Goal: Communication & Community: Ask a question

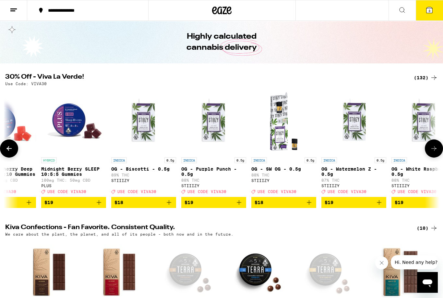
scroll to position [0, 2906]
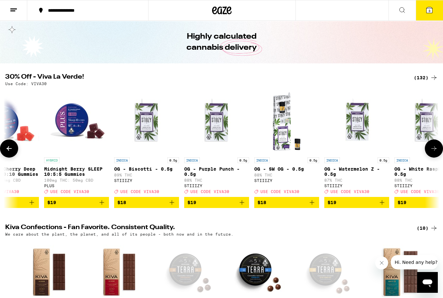
click at [102, 204] on icon "Add to bag" at bounding box center [102, 202] width 5 height 5
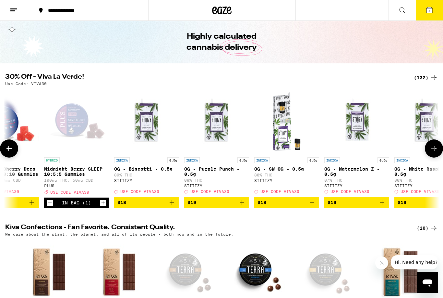
click at [102, 206] on icon "Increment" at bounding box center [103, 203] width 6 height 8
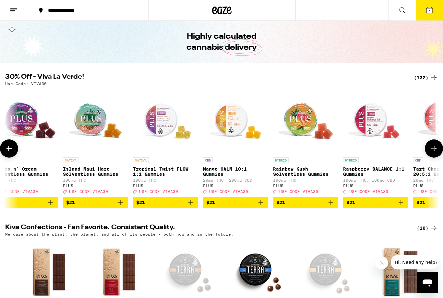
scroll to position [0, 4148]
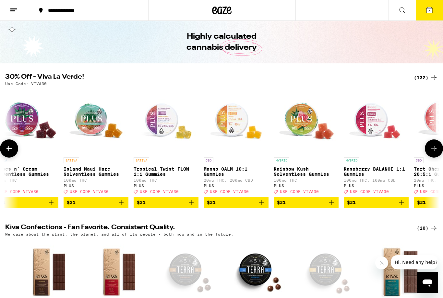
click at [330, 206] on icon "Add to bag" at bounding box center [332, 202] width 8 height 8
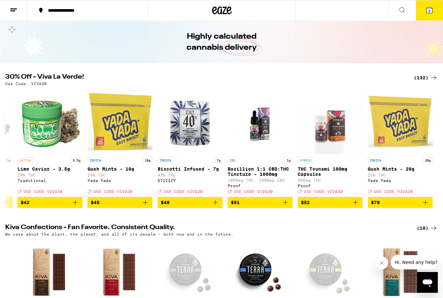
scroll to position [0, 8822]
click at [17, 9] on line at bounding box center [13, 9] width 6 height 0
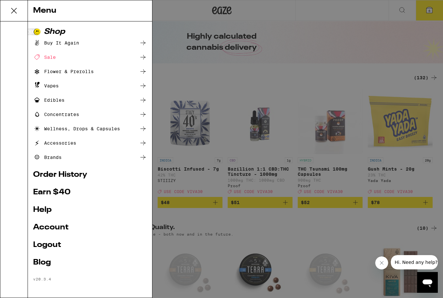
click at [65, 226] on link "Account" at bounding box center [90, 227] width 114 height 8
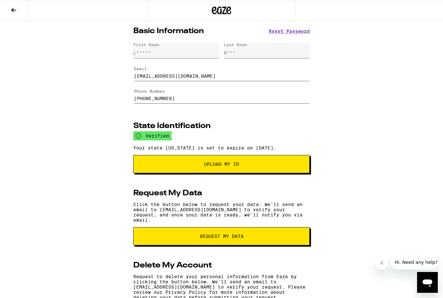
click at [20, 13] on button at bounding box center [13, 10] width 27 height 20
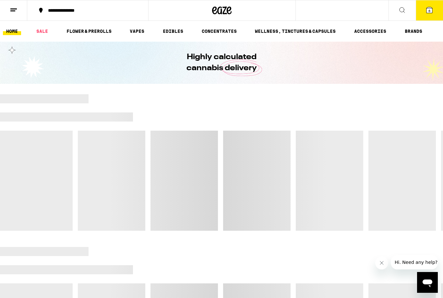
click at [14, 11] on line at bounding box center [12, 11] width 5 height 0
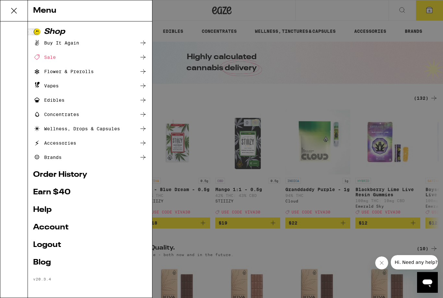
click at [49, 210] on link "Help" at bounding box center [90, 210] width 114 height 8
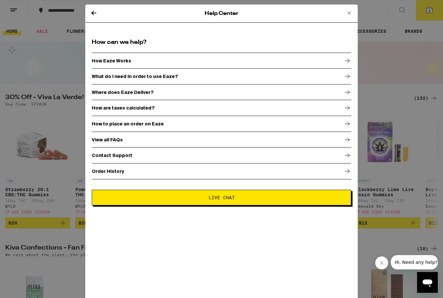
click at [347, 146] on div "View all FAQs" at bounding box center [222, 139] width 260 height 16
click at [258, 200] on span "Live Chat" at bounding box center [221, 197] width 249 height 5
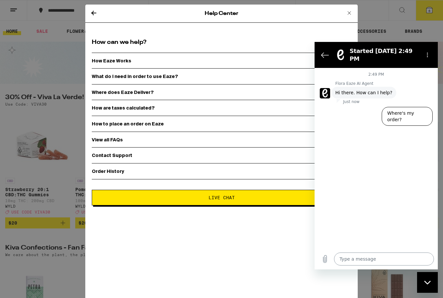
click at [358, 255] on textarea at bounding box center [384, 258] width 100 height 13
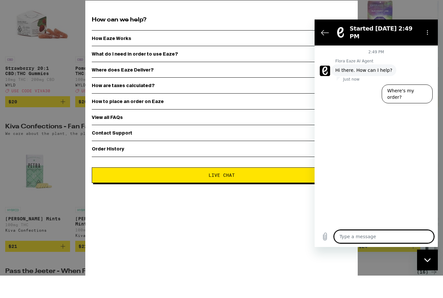
type textarea "H"
type textarea "x"
type textarea "Hi"
type textarea "x"
type textarea "Hi"
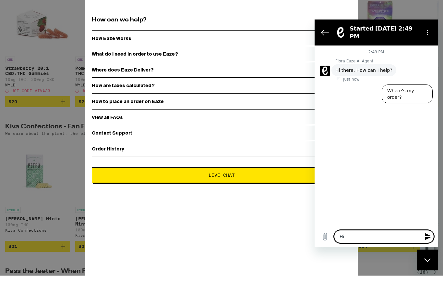
type textarea "x"
type textarea "Hi I"
type textarea "x"
type textarea "Hi I"
type textarea "x"
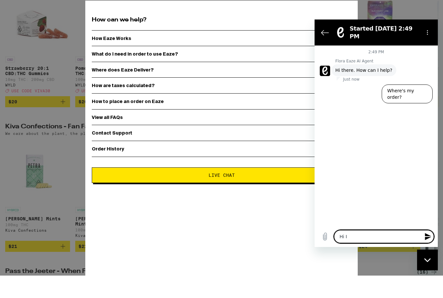
type textarea "Hi I h"
type textarea "x"
type textarea "Hi I ha"
type textarea "x"
type textarea "Hi I hav"
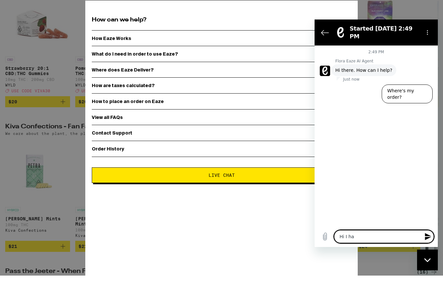
type textarea "x"
type textarea "Hi I have"
type textarea "x"
type textarea "Hi I have"
type textarea "x"
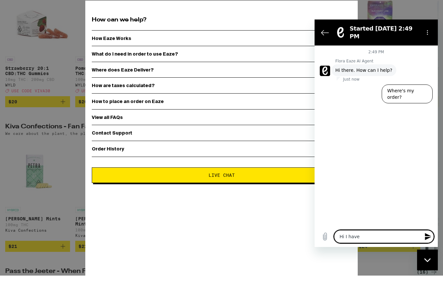
type textarea "Hi I have b"
type textarea "x"
type textarea "Hi I have be"
type textarea "x"
type textarea "Hi I have bee"
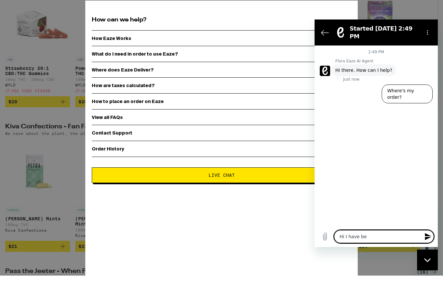
type textarea "x"
type textarea "Hi I have been"
type textarea "x"
type textarea "Hi I have been"
type textarea "x"
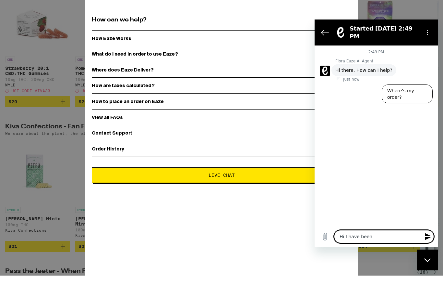
type textarea "Hi I have been o"
type textarea "x"
type textarea "Hi I have been or"
type textarea "x"
type textarea "Hi I have been ord"
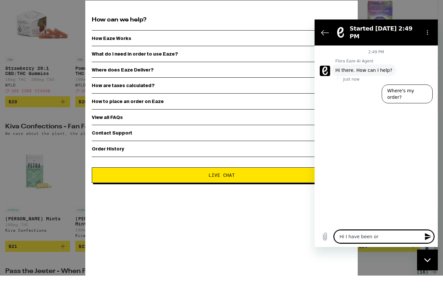
type textarea "x"
type textarea "Hi I have been orde"
type textarea "x"
type textarea "Hi I have been order"
type textarea "x"
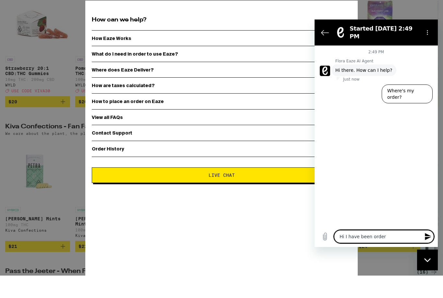
type textarea "Hi I have been orderi"
type textarea "x"
type textarea "Hi I have been orderin"
type textarea "x"
type textarea "Hi I have been ordering"
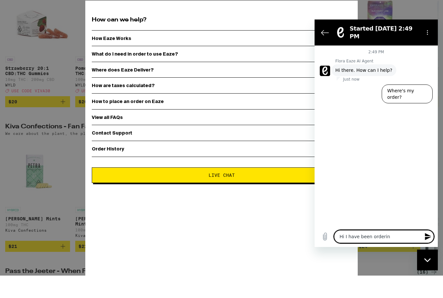
type textarea "x"
type textarea "Hi I have been ordering"
type textarea "x"
type textarea "Hi I have been ordering f"
type textarea "x"
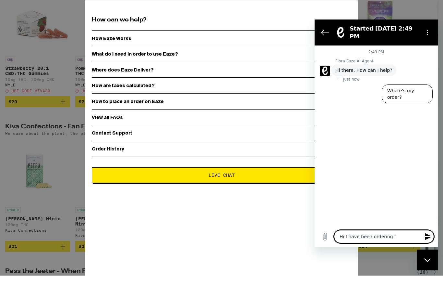
type textarea "Hi I have been ordering fr"
type textarea "x"
type textarea "Hi I have been ordering fro"
type textarea "x"
type textarea "Hi I have been ordering from"
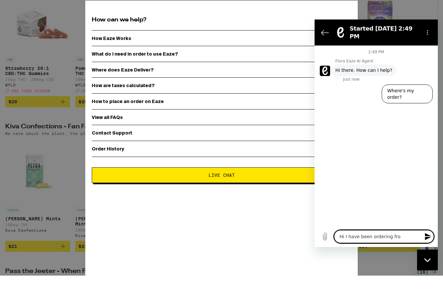
type textarea "x"
type textarea "Hi I have been ordering from"
type textarea "x"
type textarea "Hi I have been ordering from E"
type textarea "x"
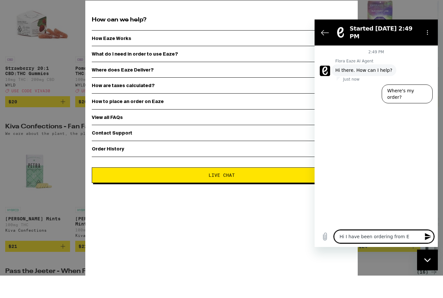
type textarea "Hi I have been ordering from Ea"
type textarea "x"
type textarea "Hi I have been ordering from Eaz"
type textarea "x"
type textarea "Hi I have been ordering from Eaze"
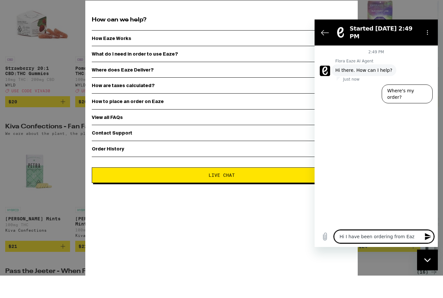
type textarea "x"
type textarea "Hi I have been ordering from Eaze"
type textarea "x"
type textarea "Hi I have been ordering from Eaze f"
type textarea "x"
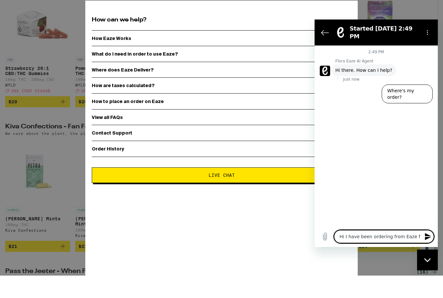
type textarea "Hi I have been ordering from Eaze fo"
type textarea "x"
type textarea "Hi I have been ordering from Eaze foe"
type textarea "x"
type textarea "Hi I have been ordering from Eaze foe"
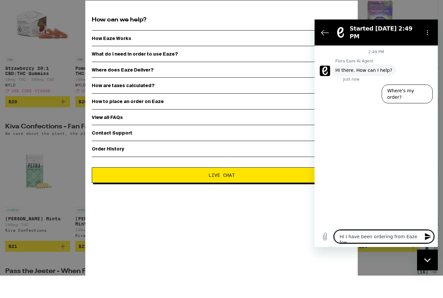
type textarea "x"
type textarea "Hi I have been ordering from Eaze foe"
type textarea "x"
type textarea "Hi I have been ordering from Eaze fo"
type textarea "x"
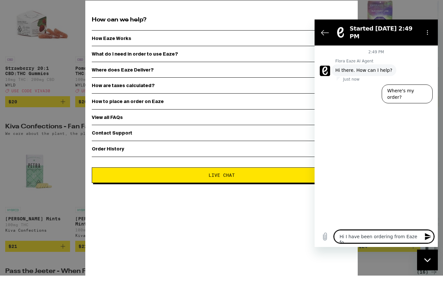
type textarea "Hi I have been ordering from Eaze for"
type textarea "x"
type textarea "Hi I have been ordering from Eaze for"
type textarea "x"
type textarea "Hi I have been ordering from Eaze for a"
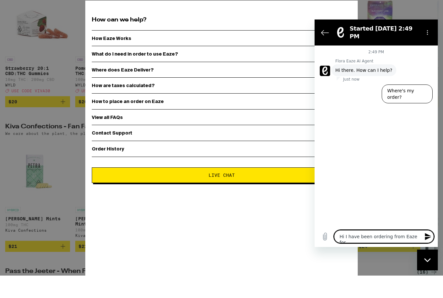
type textarea "x"
type textarea "Hi I have been ordering from Eaze for a"
type textarea "x"
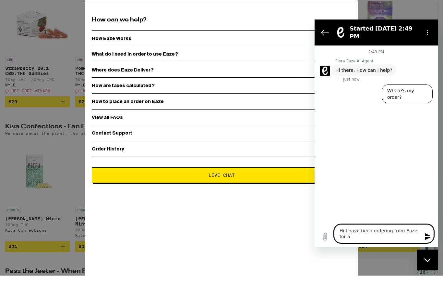
type textarea "Hi I have been ordering from Eaze for a w"
type textarea "x"
type textarea "Hi I have been ordering from Eaze for a wh"
type textarea "x"
type textarea "Hi I have been ordering from Eaze for a whi"
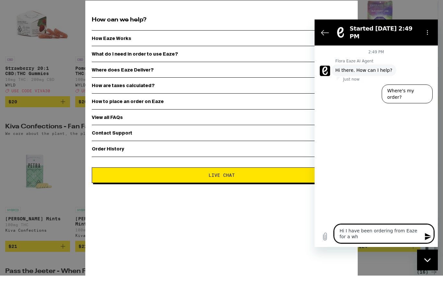
type textarea "x"
type textarea "Hi I have been ordering from Eaze for a whil"
type textarea "x"
type textarea "Hi I have been ordering from Eaze for a while"
type textarea "x"
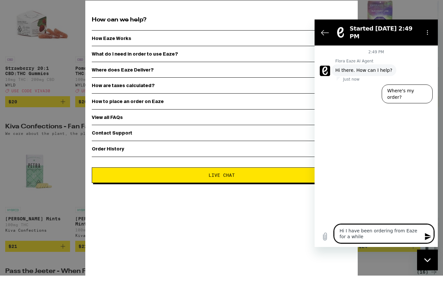
type textarea "Hi I have been ordering from Eaze for a while"
type textarea "x"
type textarea "Hi I have been ordering from Eaze for a while"
type textarea "x"
type textarea "Hi I have been ordering from Eaze for a while,"
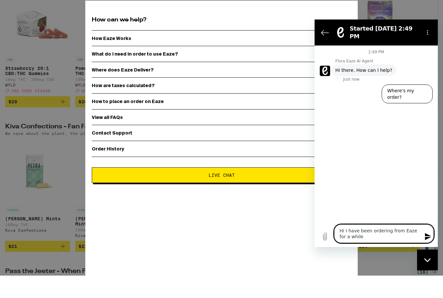
type textarea "x"
type textarea "Hi I have been ordering from Eaze for a while,"
type textarea "x"
type textarea "Hi I have been ordering from Eaze for a while, t"
type textarea "x"
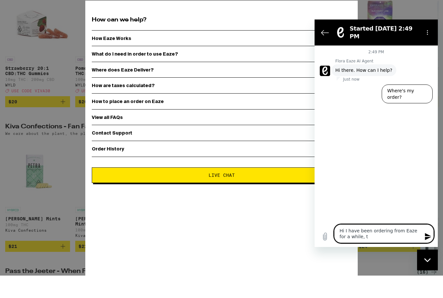
type textarea "Hi I have been ordering from Eaze for a while, th"
type textarea "x"
type textarea "Hi I have been ordering from Eaze for a while, the"
type textarea "x"
type textarea "Hi I have been ordering from Eaze for a while, the"
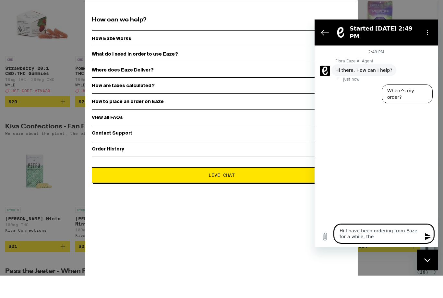
type textarea "x"
type textarea "Hi I have been ordering from Eaze for a while, the l"
type textarea "x"
type textarea "Hi I have been ordering from Eaze for a while, the la"
type textarea "x"
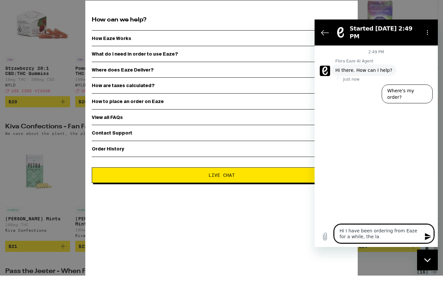
type textarea "Hi I have been ordering from Eaze for a while, the las"
type textarea "x"
type textarea "Hi I have been ordering from Eaze for a while, the last"
type textarea "x"
type textarea "Hi I have been ordering from Eaze for a while, the last"
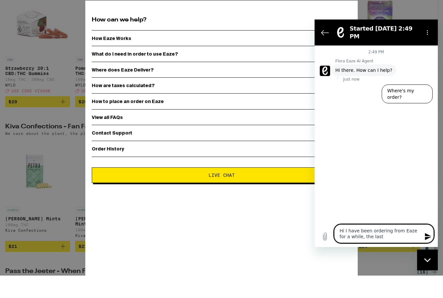
type textarea "x"
type textarea "Hi I have been ordering from Eaze for a while, the last d"
type textarea "x"
type textarea "Hi I have been ordering from Eaze for a while, the last de"
type textarea "x"
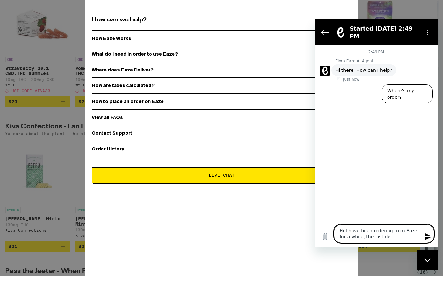
type textarea "Hi I have been ordering from Eaze for a while, the last del"
type textarea "x"
type textarea "Hi I have been ordering from Eaze for a while, the last deli"
type textarea "x"
type textarea "Hi I have been ordering from Eaze for a while, the last deliv"
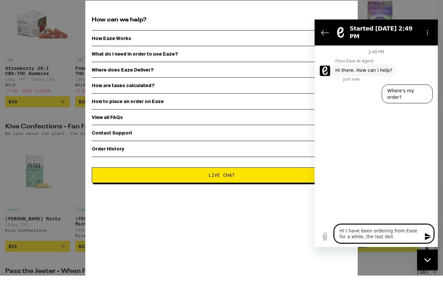
type textarea "x"
type textarea "Hi I have been ordering from Eaze for a while, the last delive"
type textarea "x"
type textarea "Hi I have been ordering from Eaze for a while, the last deliver"
type textarea "x"
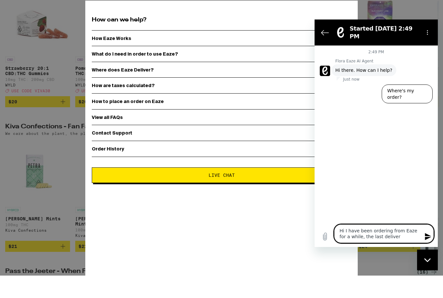
type textarea "Hi I have been ordering from Eaze for a while, the last delivery"
type textarea "x"
type textarea "Hi I have been ordering from Eaze for a while, the last delivery"
type textarea "x"
type textarea "Hi I have been ordering from Eaze for a while, the last delivery t"
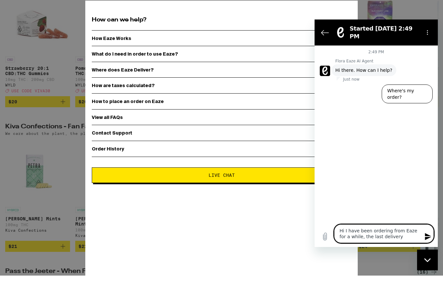
type textarea "x"
type textarea "Hi I have been ordering from Eaze for a while, the last delivery th"
type textarea "x"
type textarea "Hi I have been ordering from Eaze for a while, the last delivery tha"
type textarea "x"
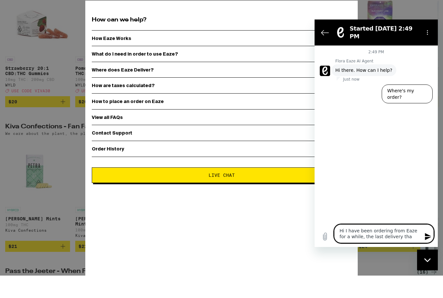
type textarea "Hi I have been ordering from Eaze for a while, the last delivery that"
type textarea "x"
type textarea "Hi I have been ordering from Eaze for a while, the last delivery that"
type textarea "x"
type textarea "Hi I have been ordering from Eaze for a while, the last delivery that w"
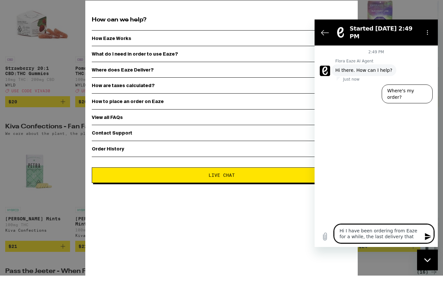
type textarea "x"
type textarea "Hi I have been ordering from Eaze for a while, the last delivery that wa"
type textarea "x"
type textarea "Hi I have been ordering from Eaze for a while, the last delivery that was"
type textarea "x"
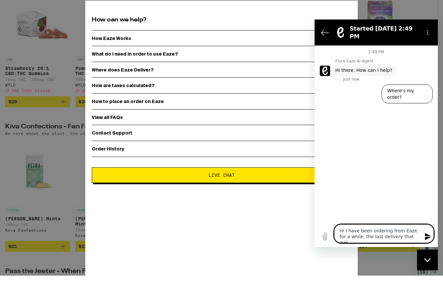
type textarea "Hi I have been ordering from Eaze for a while, the last delivery that was"
type textarea "x"
type textarea "Hi I have been ordering from Eaze for a while, the last delivery that was"
type textarea "x"
type textarea "Hi I have been ordering from Eaze for a while, the last delivery that wa"
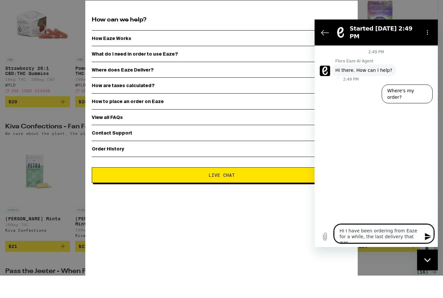
type textarea "x"
type textarea "Hi I have been ordering from Eaze for a while, the last delivery that w"
type textarea "x"
type textarea "Hi I have been ordering from Eaze for a while, the last delivery that"
type textarea "x"
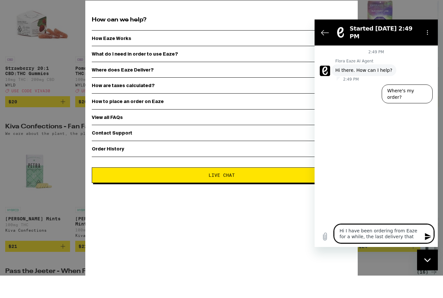
type textarea "Hi I have been ordering from Eaze for a while, the last delivery that"
type textarea "x"
type textarea "Hi I have been ordering from Eaze for a while, the last delivery tha"
type textarea "x"
type textarea "Hi I have been ordering from Eaze for a while, the last delivery th"
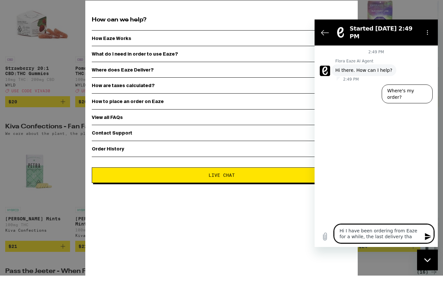
type textarea "x"
type textarea "Hi I have been ordering from Eaze for a while, the last delivery t"
type textarea "x"
type textarea "Hi I have been ordering from Eaze for a while, the last delivery"
type textarea "x"
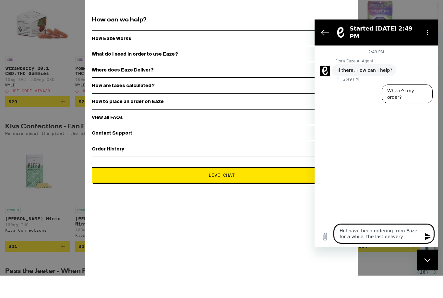
type textarea "Hi I have been ordering from Eaze for a while, the last delivery t"
type textarea "x"
type textarea "Hi I have been ordering from Eaze for a while, the last delivery th"
type textarea "x"
type textarea "Hi I have been ordering from Eaze for a while, the last delivery the"
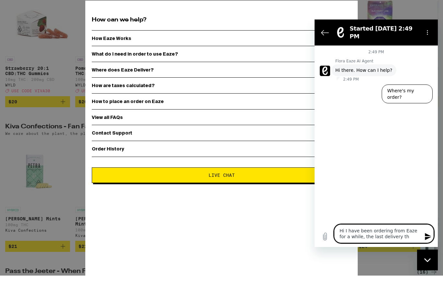
type textarea "x"
type textarea "Hi I have been ordering from Eaze for a while, the last delivery the"
type textarea "x"
type textarea "Hi I have been ordering from Eaze for a while, the last delivery the d"
type textarea "x"
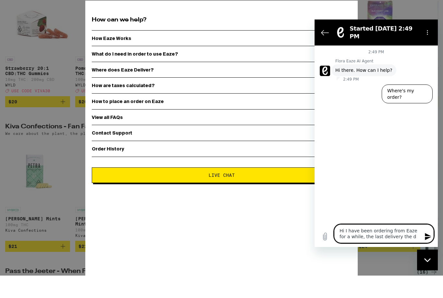
type textarea "Hi I have been ordering from Eaze for a while, the last delivery the dr"
type textarea "x"
type textarea "Hi I have been ordering from Eaze for a while, the last delivery the dri"
type textarea "x"
type textarea "Hi I have been ordering from Eaze for a while, the last delivery the driv"
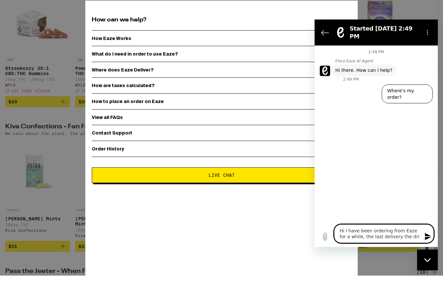
type textarea "x"
type textarea "Hi I have been ordering from Eaze for a while, the last delivery the drive"
type textarea "x"
type textarea "Hi I have been ordering from Eaze for a while, the last delivery the driver"
type textarea "x"
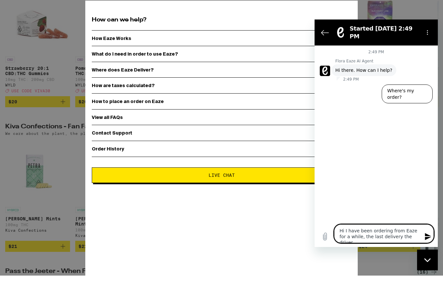
type textarea "Hi I have been ordering from Eaze for a while, the last delivery the driver"
type textarea "x"
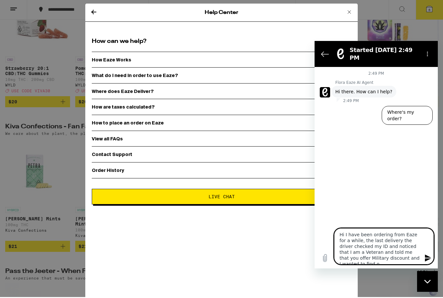
scroll to position [3, 0]
click at [424, 258] on button "Send message" at bounding box center [427, 257] width 13 height 13
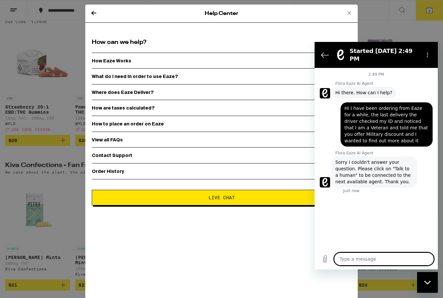
scroll to position [82, 0]
click at [352, 10] on icon at bounding box center [350, 13] width 8 height 8
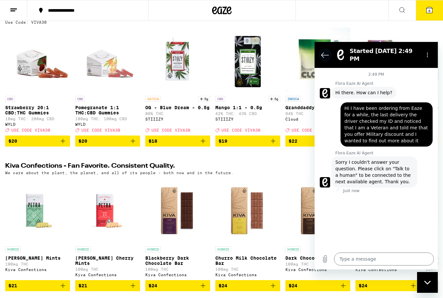
click at [327, 52] on icon "Back to the conversation list" at bounding box center [325, 55] width 8 height 8
